Goal: Task Accomplishment & Management: Manage account settings

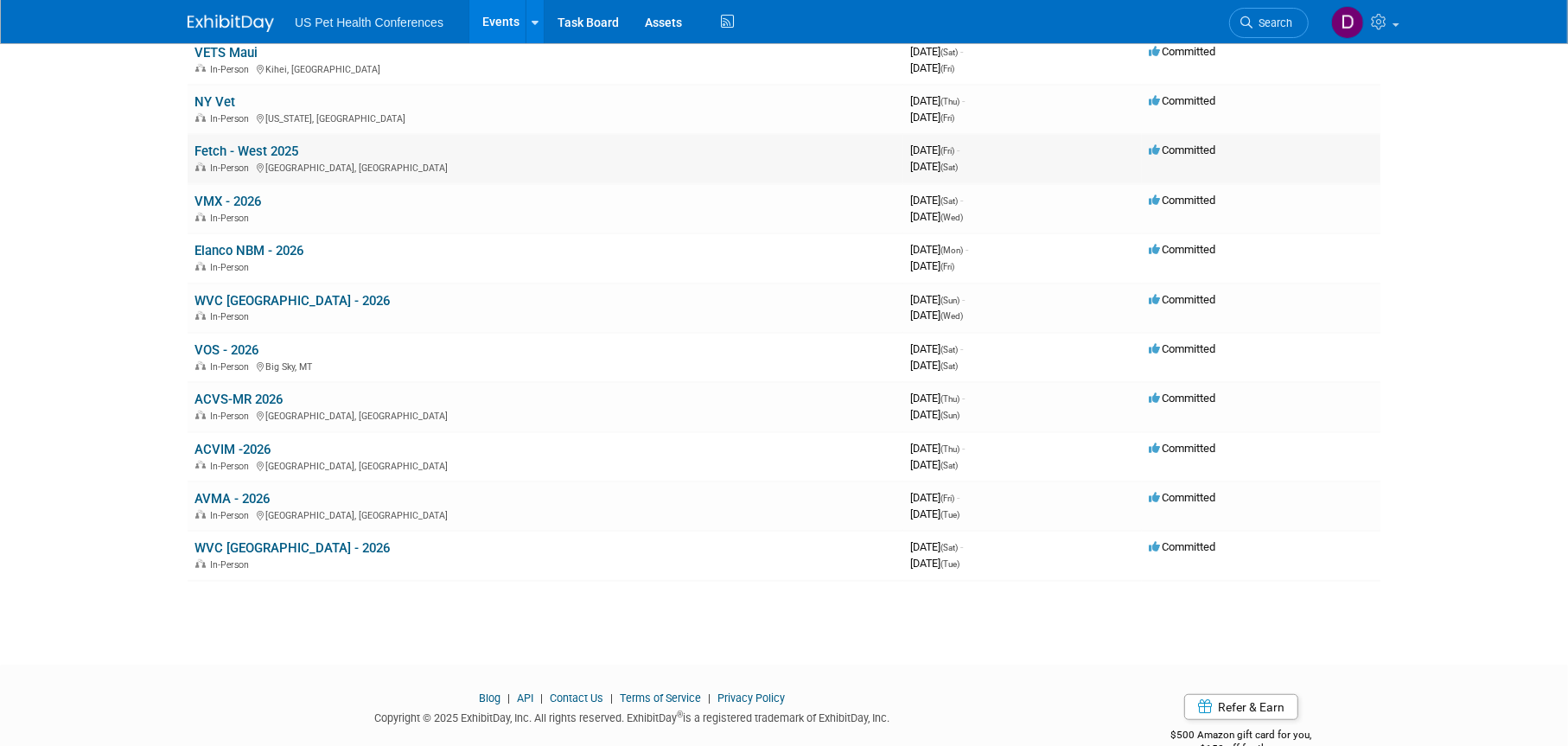
scroll to position [833, 0]
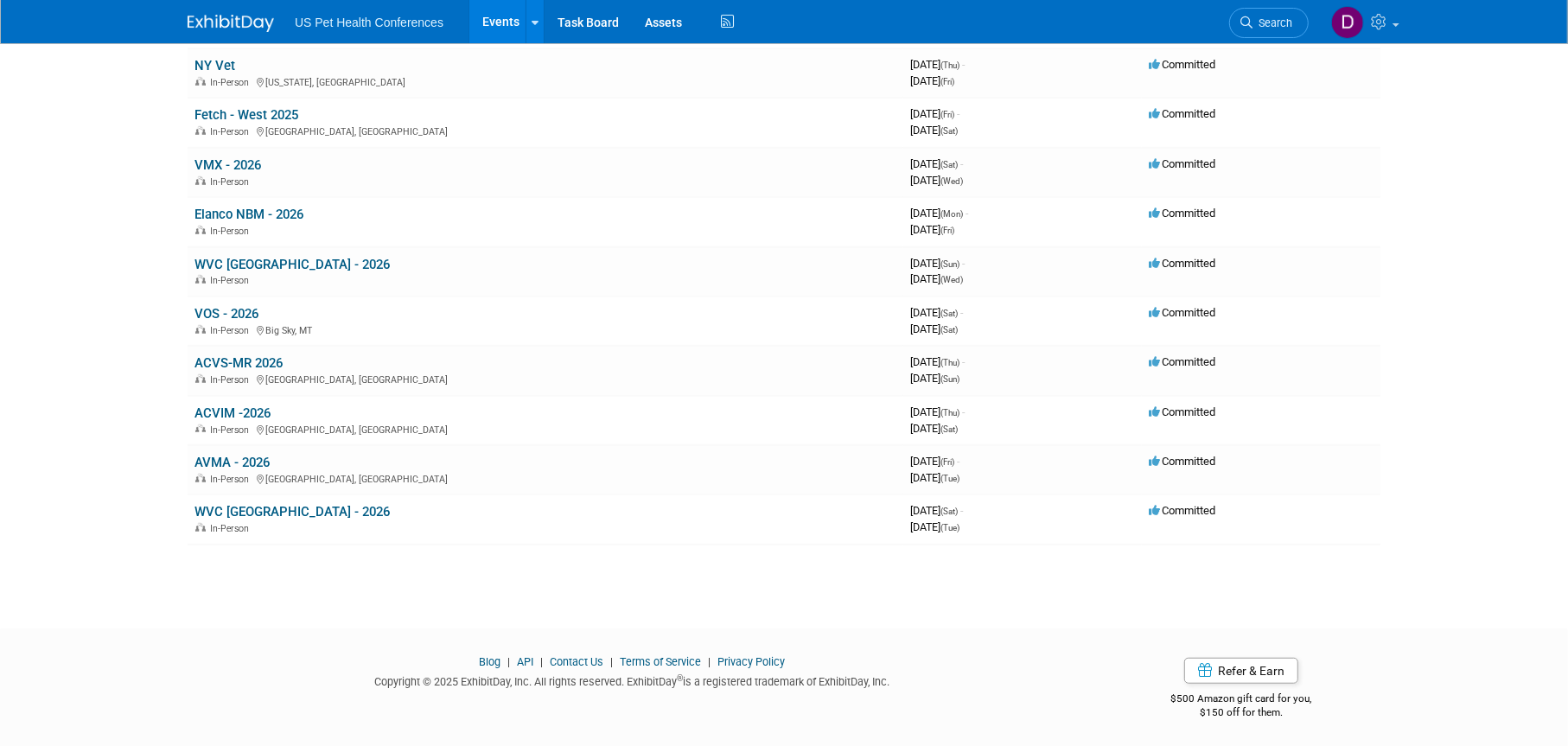
click at [501, 21] on link "Events" at bounding box center [501, 21] width 63 height 43
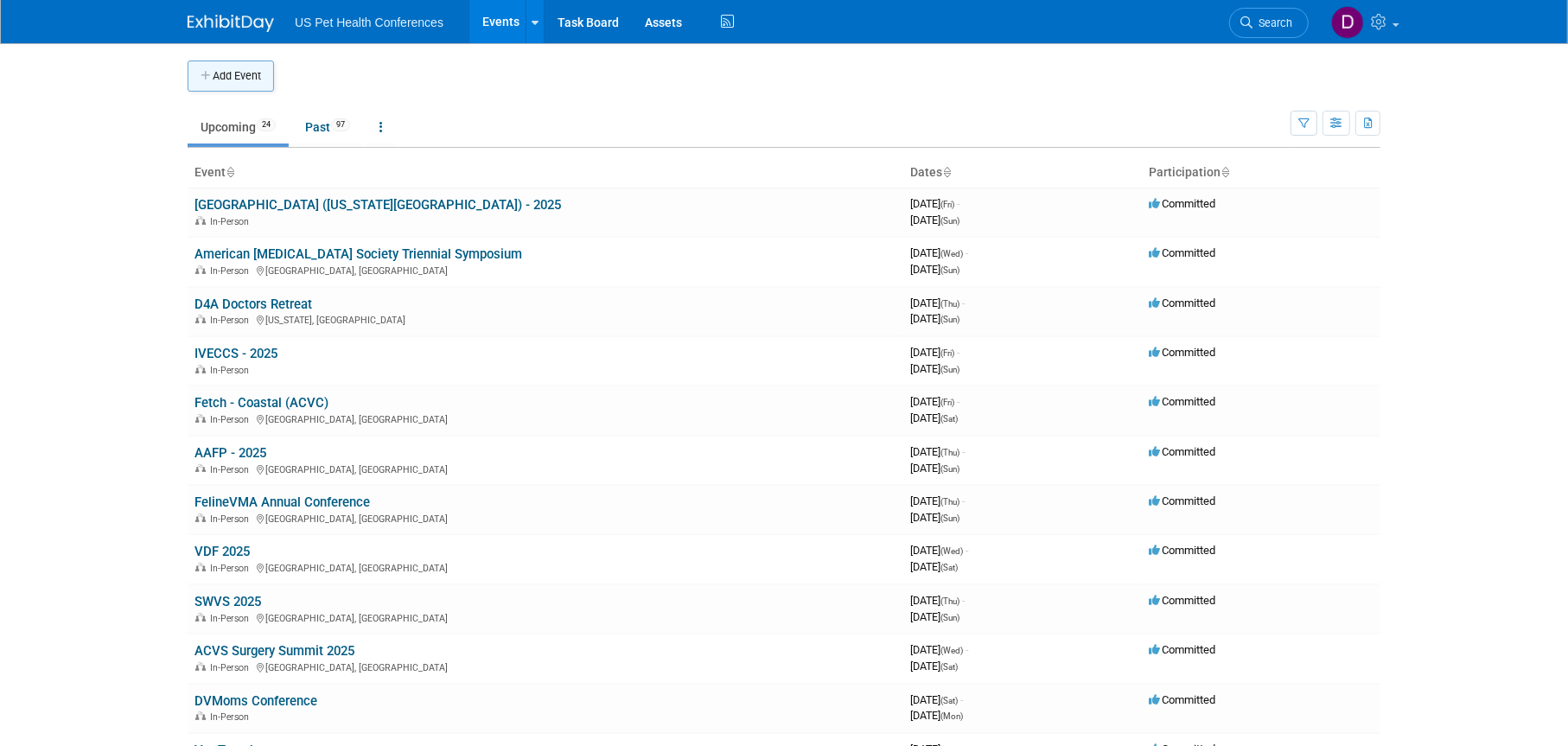
click at [258, 77] on button "Add Event" at bounding box center [231, 76] width 87 height 31
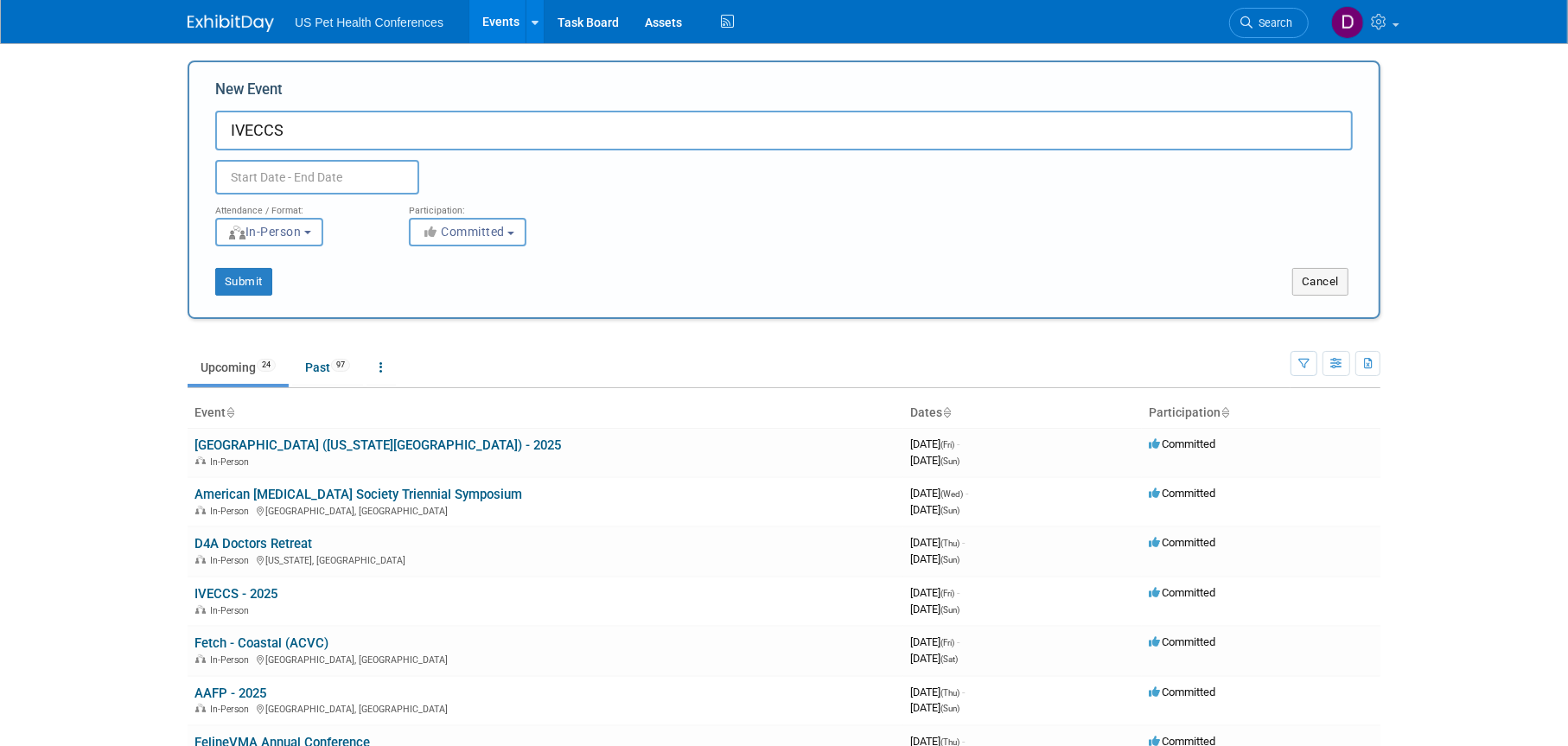
type input "IVECCS"
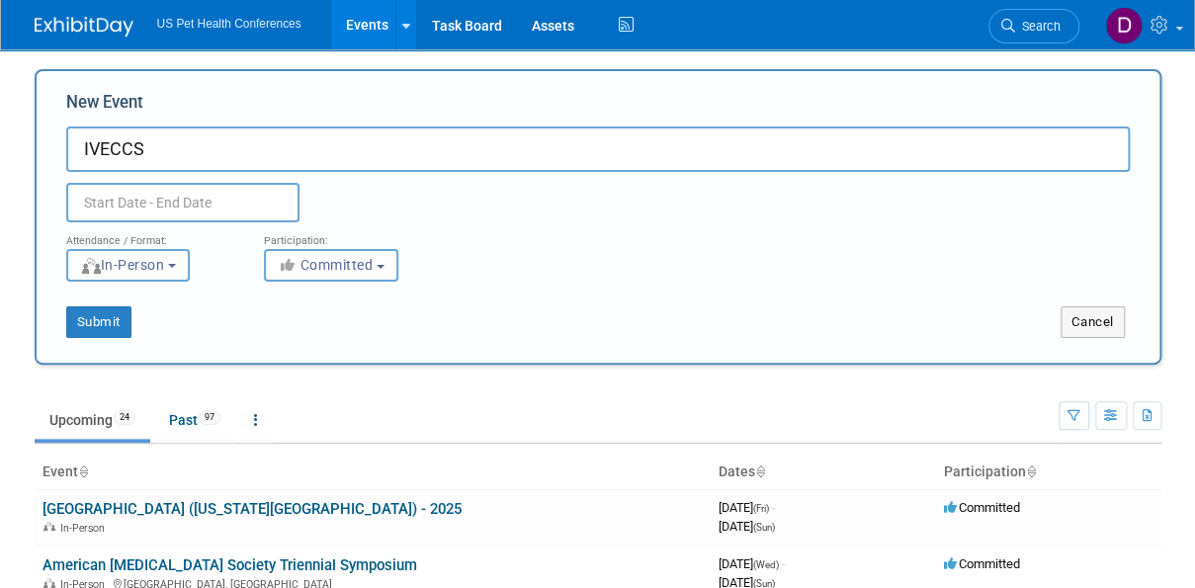
click at [112, 203] on input "text" at bounding box center [182, 203] width 233 height 40
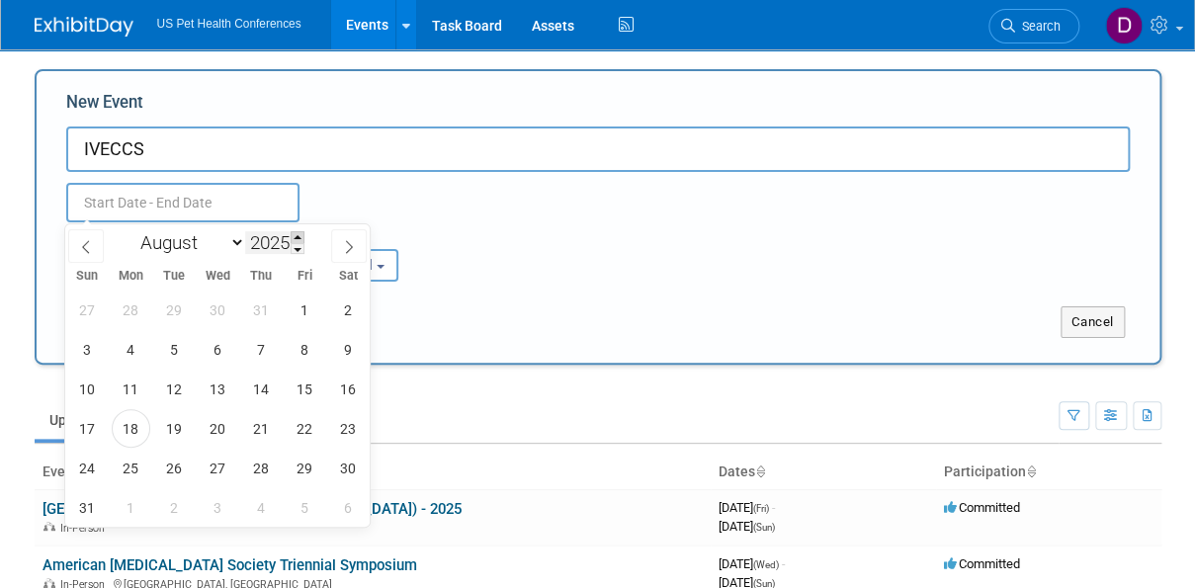
click at [301, 236] on span at bounding box center [298, 237] width 14 height 12
type input "2026"
click at [195, 246] on select "January February March April May June July August September October November De…" at bounding box center [188, 242] width 114 height 25
select select "8"
click at [131, 230] on select "January February March April May June July August September October November De…" at bounding box center [188, 242] width 114 height 25
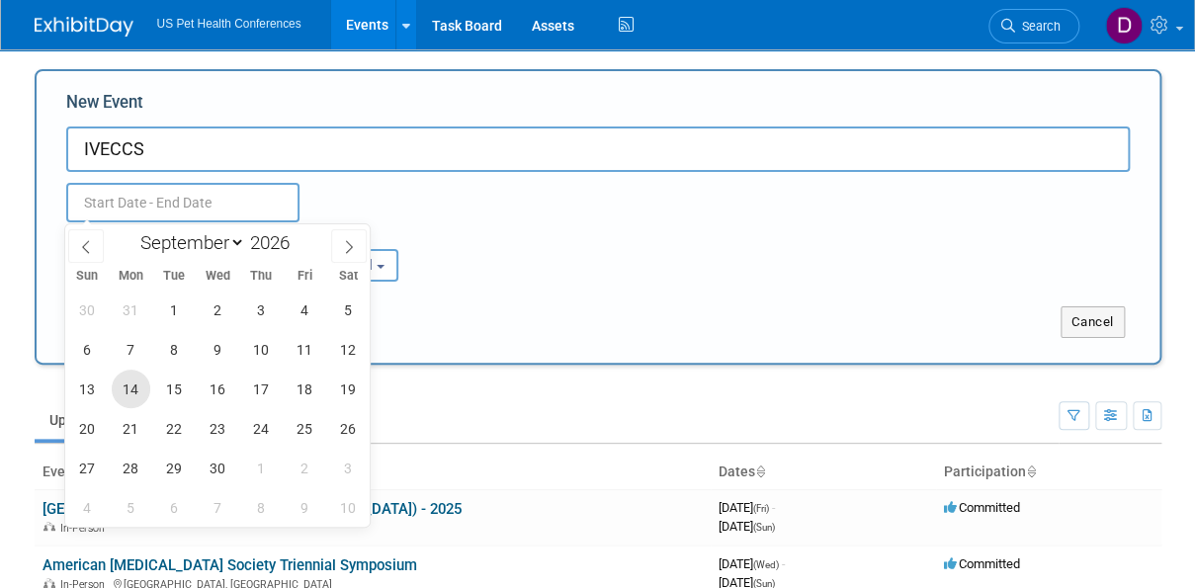
click at [131, 395] on span "14" at bounding box center [131, 389] width 39 height 39
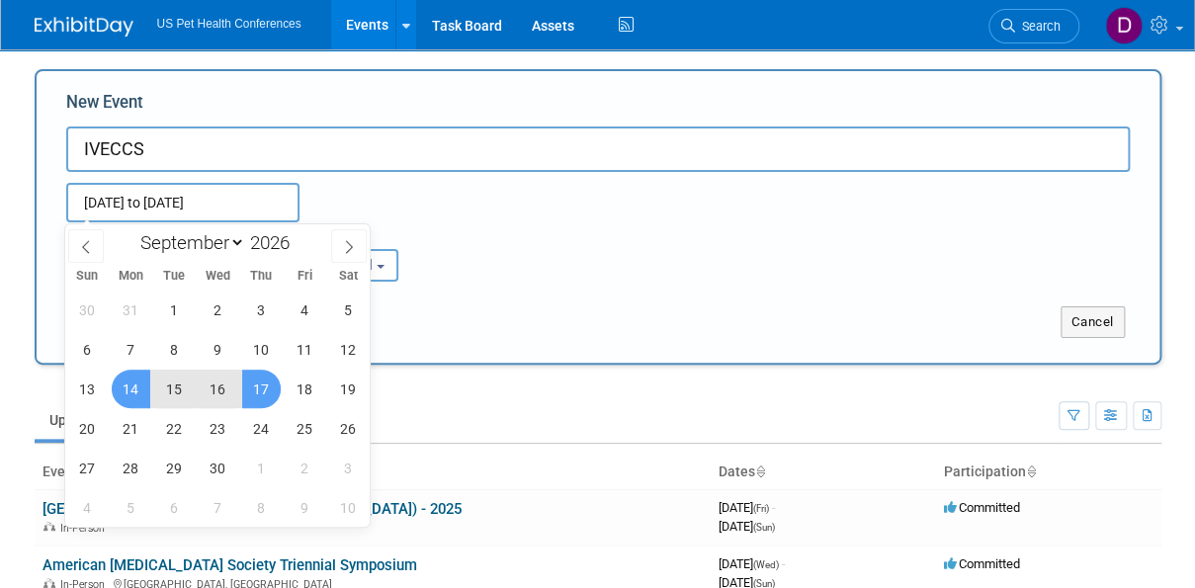
click at [263, 393] on span "17" at bounding box center [261, 389] width 39 height 39
type input "[DATE] to [DATE]"
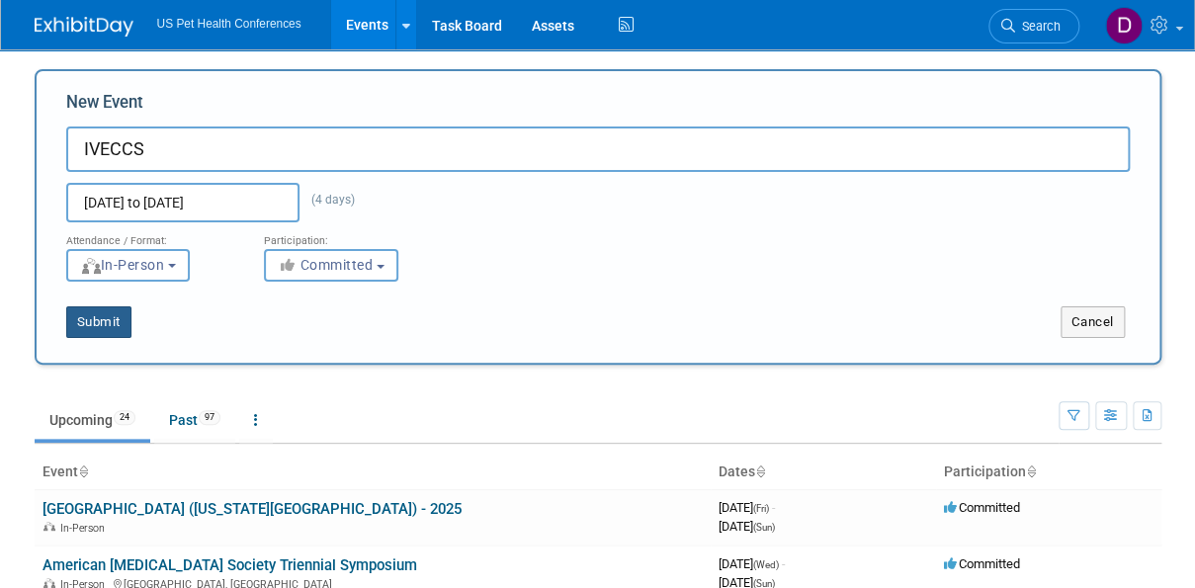
click at [117, 328] on button "Submit" at bounding box center [98, 322] width 65 height 32
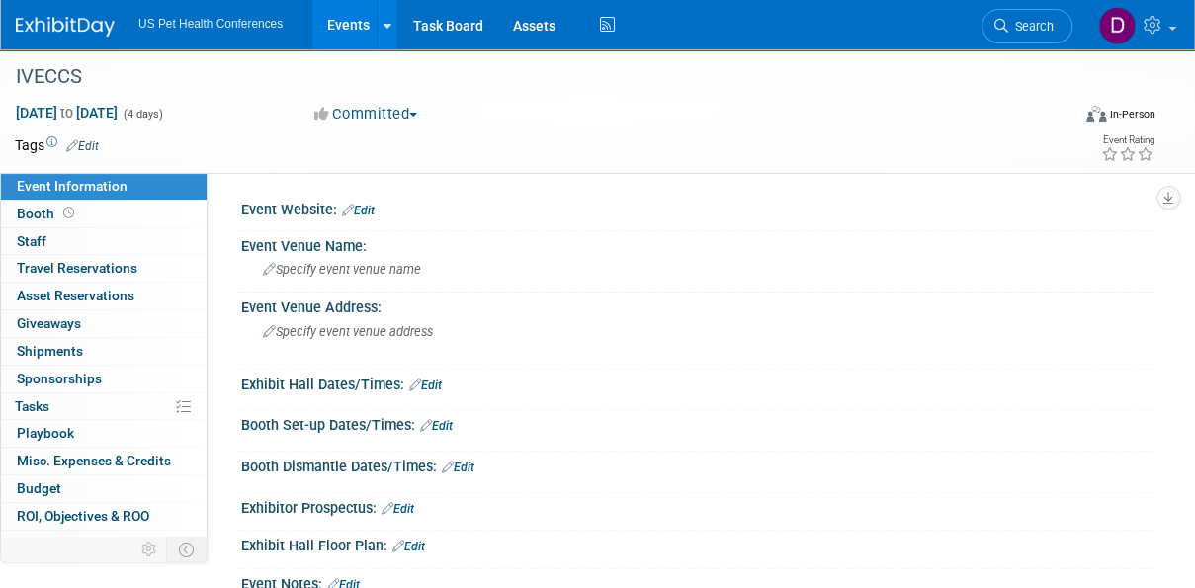
scroll to position [248, 0]
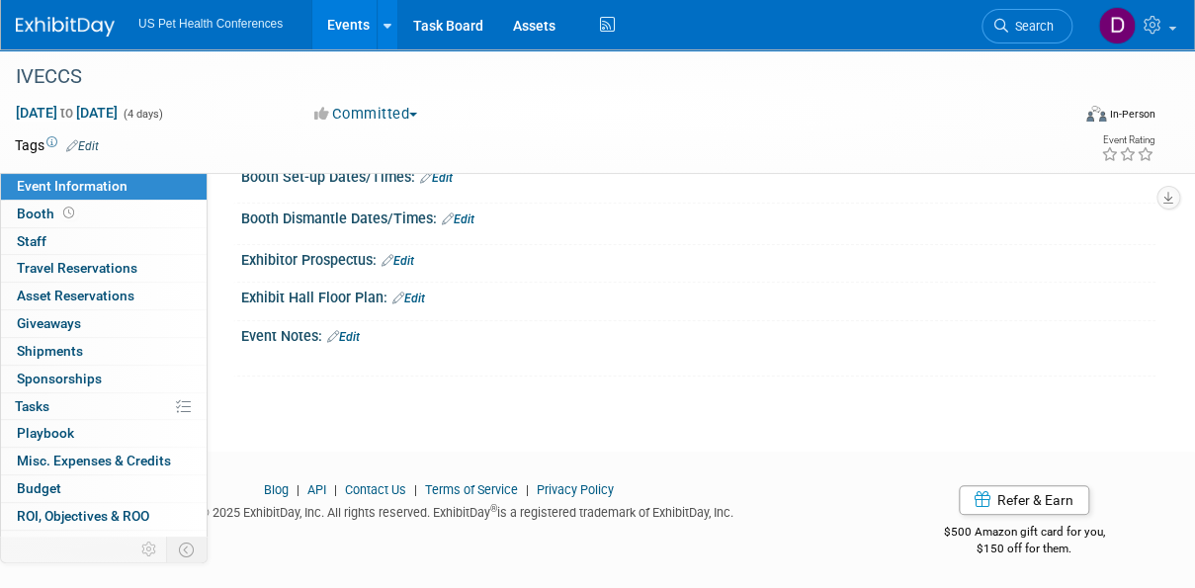
click at [358, 330] on link "Edit" at bounding box center [343, 337] width 33 height 14
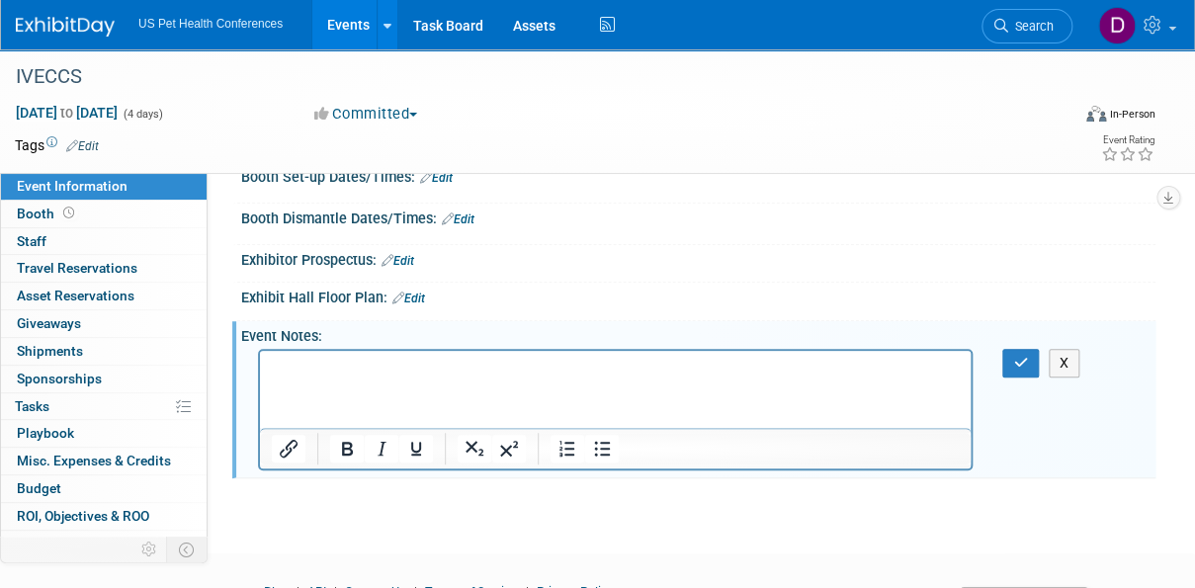
scroll to position [0, 0]
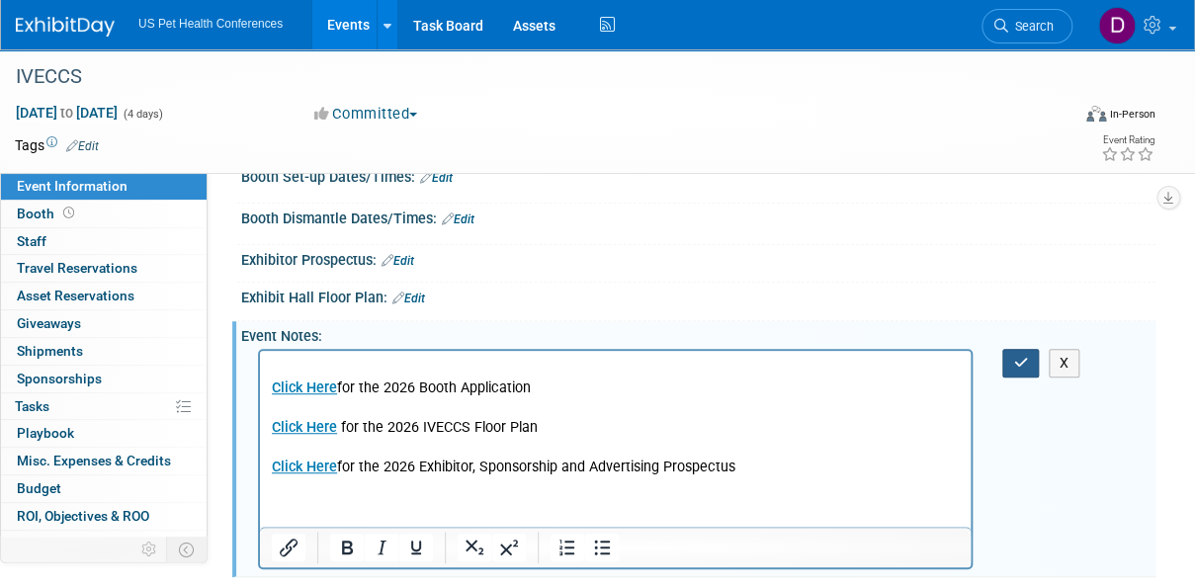
click at [1006, 365] on button "button" at bounding box center [1020, 363] width 37 height 29
